Goal: Task Accomplishment & Management: Manage account settings

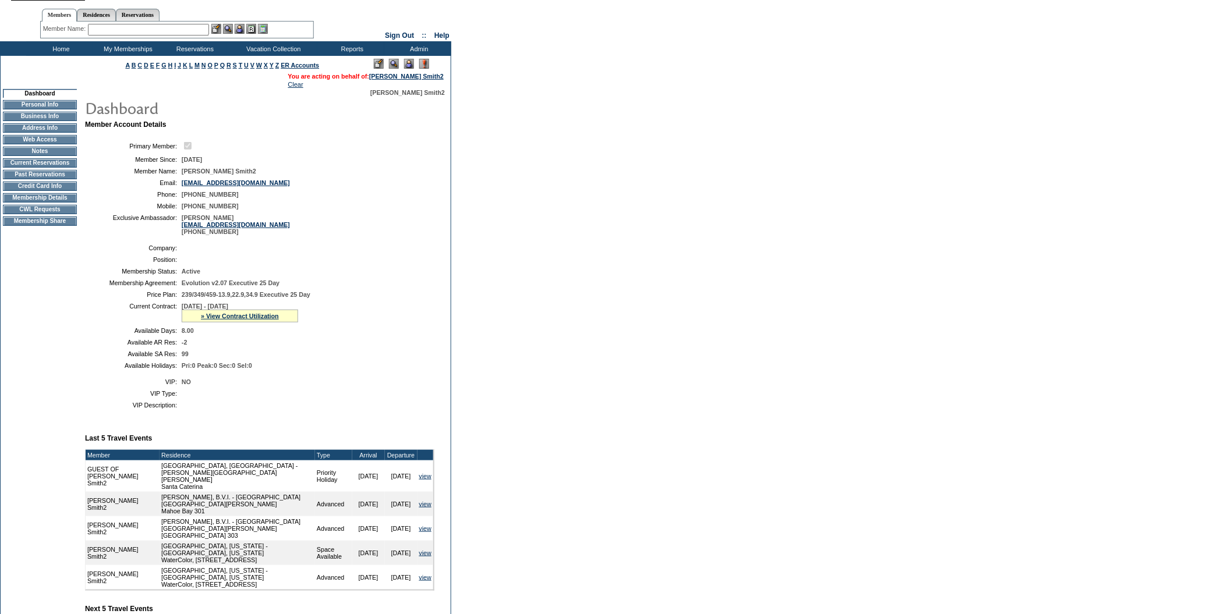
scroll to position [19, 0]
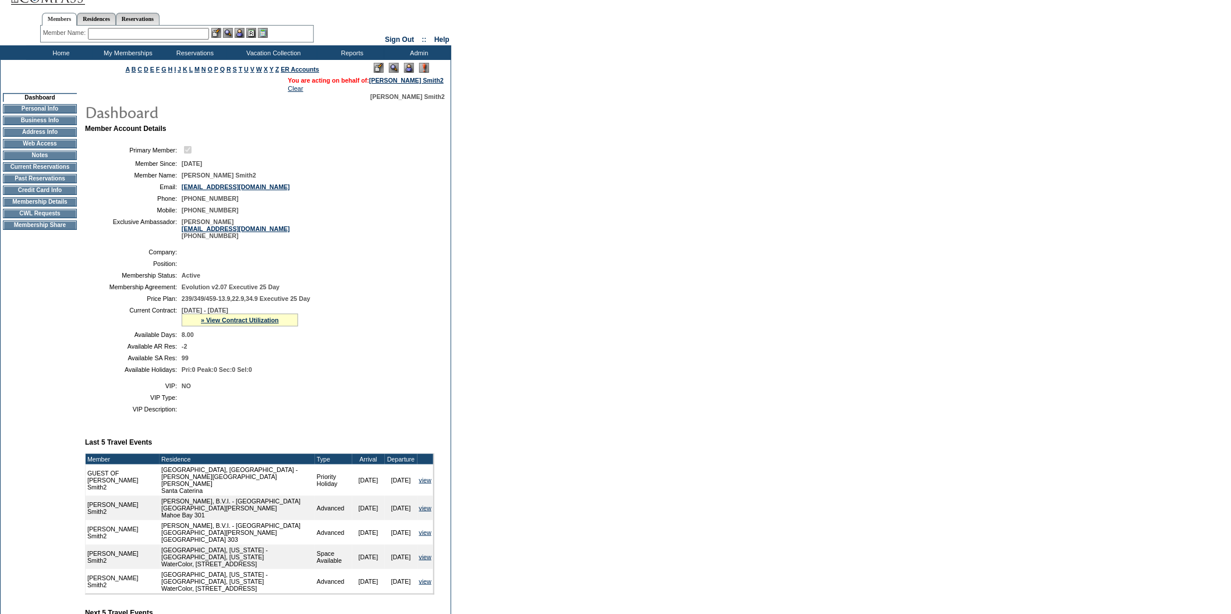
click at [51, 171] on td "Current Reservations" at bounding box center [40, 166] width 74 height 9
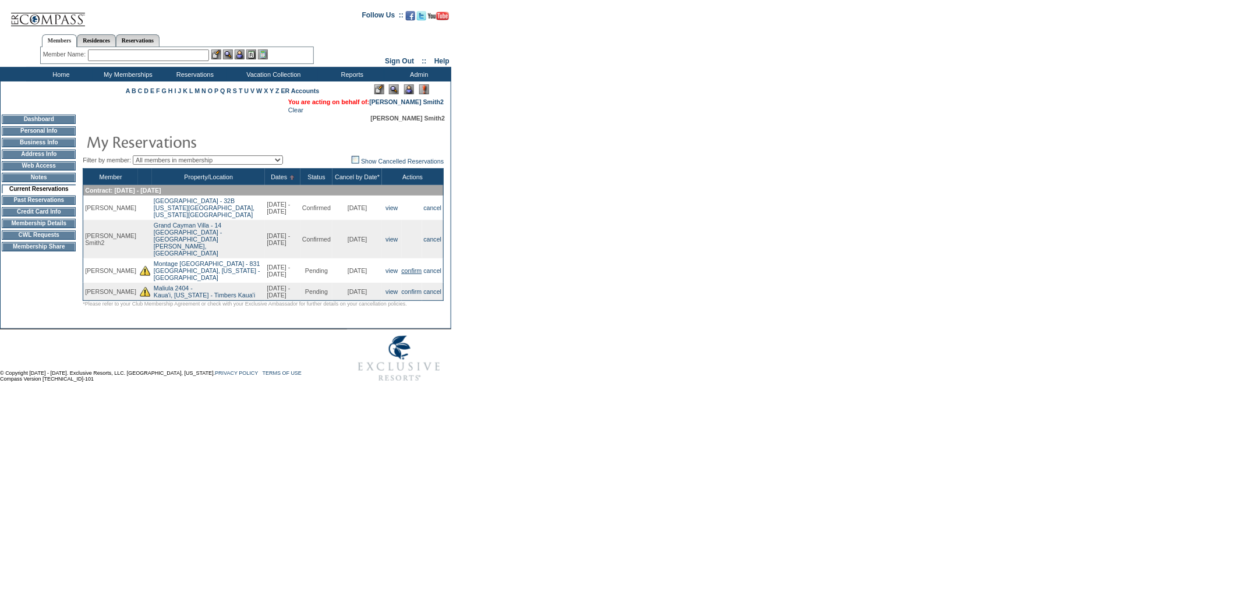
click at [413, 267] on link "confirm" at bounding box center [412, 270] width 20 height 7
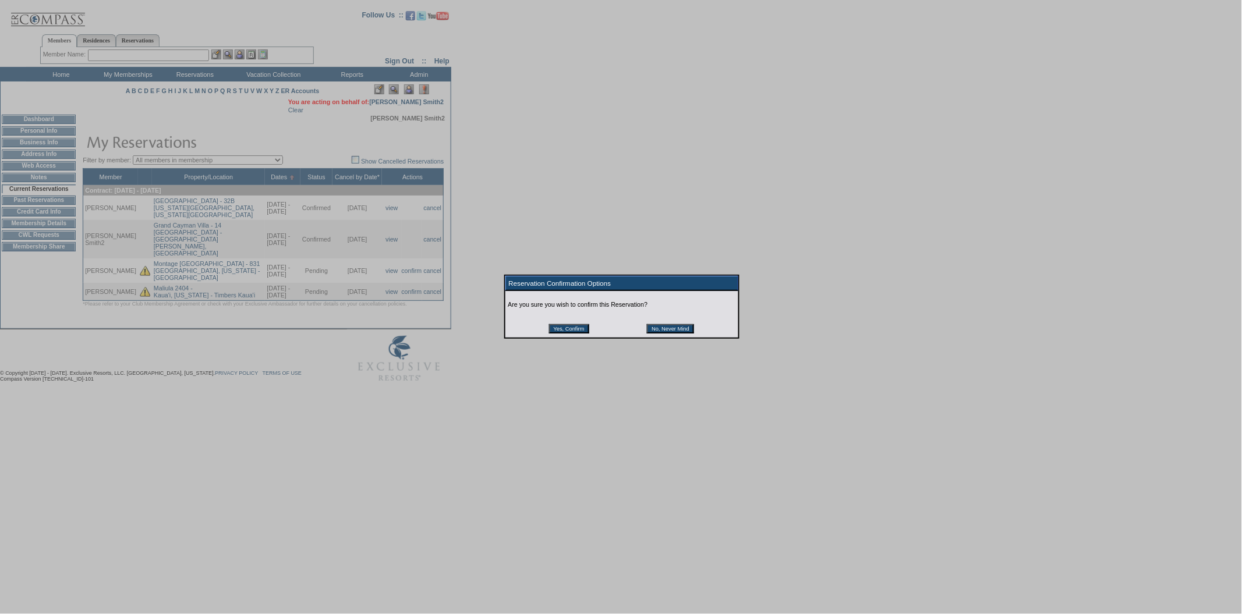
click at [572, 331] on input "Yes, Confirm" at bounding box center [569, 328] width 40 height 9
